Goal: Information Seeking & Learning: Learn about a topic

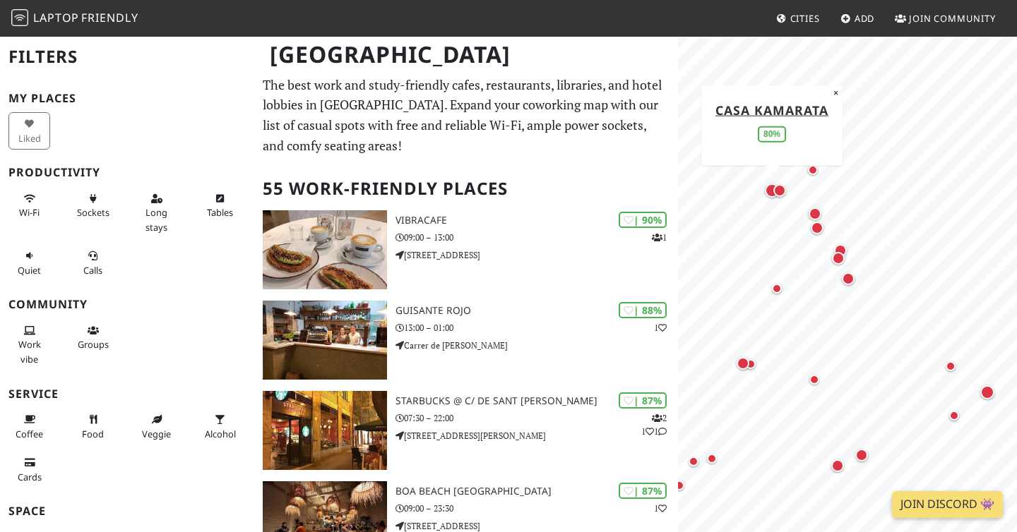
click at [769, 198] on div "Map marker" at bounding box center [772, 191] width 20 height 20
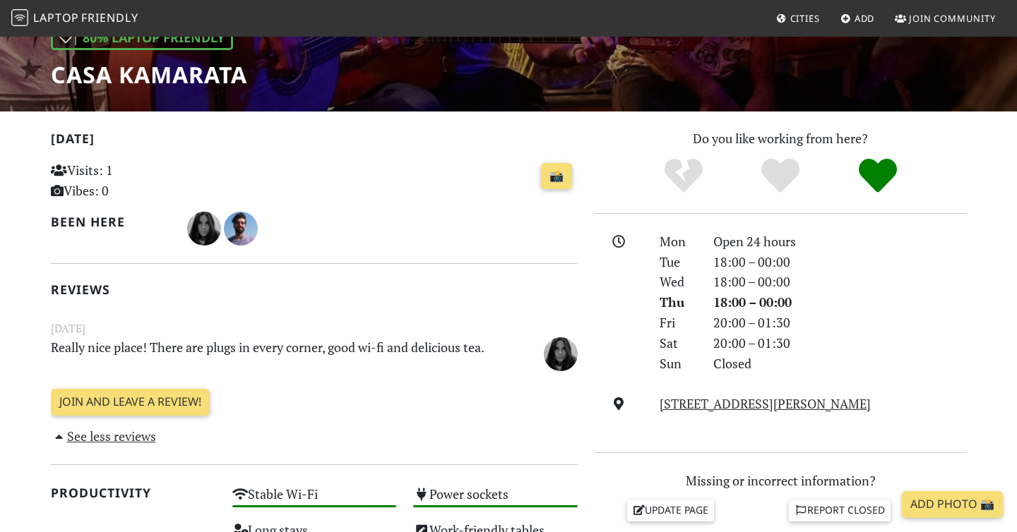
scroll to position [487, 0]
